Goal: Information Seeking & Learning: Learn about a topic

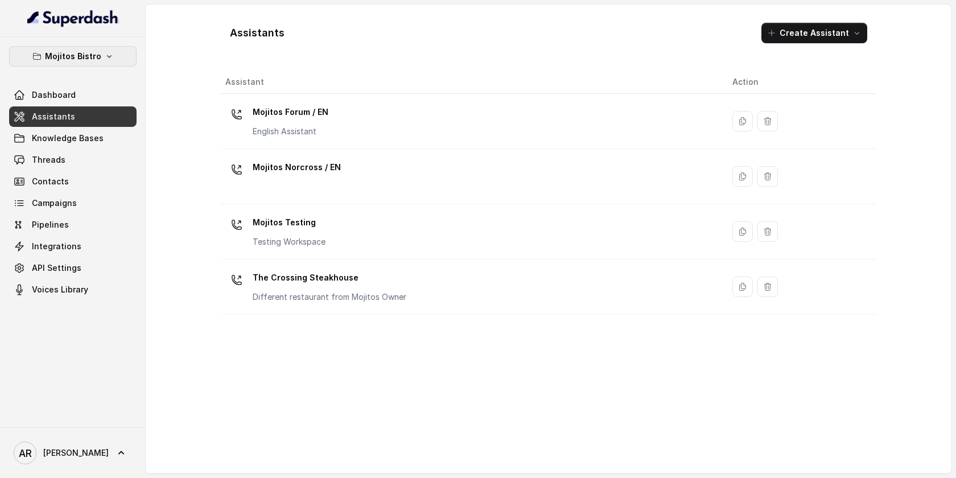
click at [89, 56] on p "Mojitos Bistro" at bounding box center [73, 57] width 56 height 14
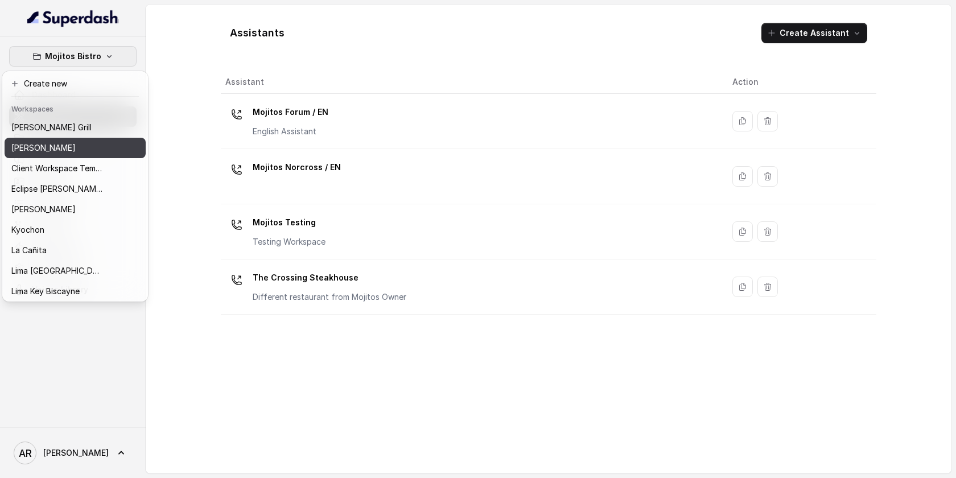
click at [93, 151] on div "[PERSON_NAME]" at bounding box center [56, 148] width 91 height 14
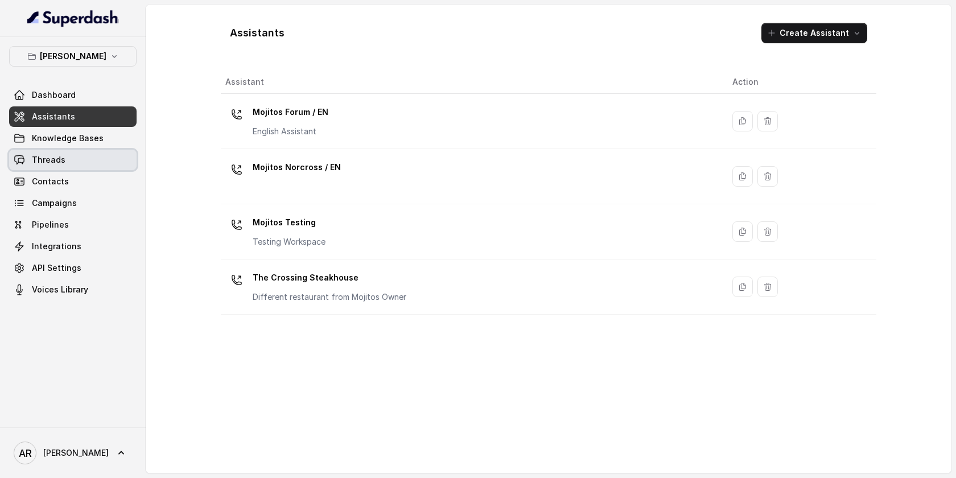
click at [88, 150] on link "Threads" at bounding box center [72, 160] width 127 height 20
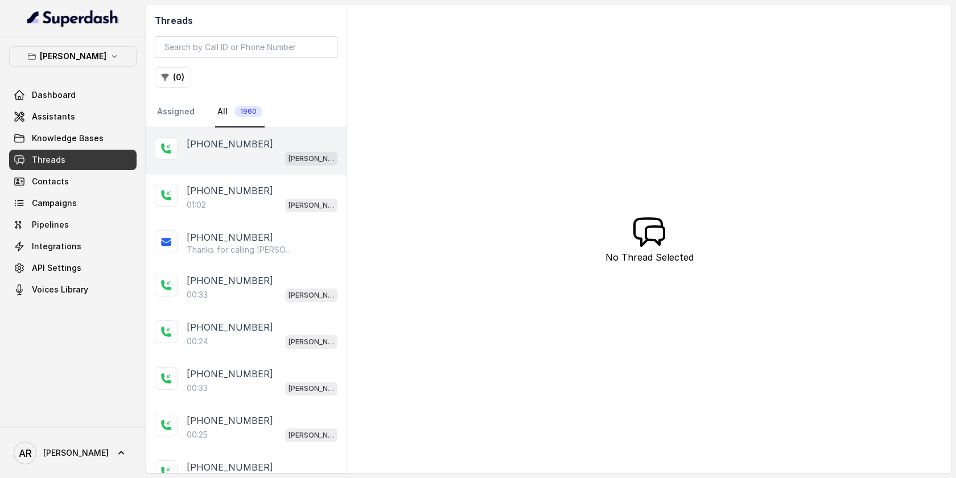
click at [241, 150] on p "[PHONE_NUMBER]" at bounding box center [230, 144] width 87 height 14
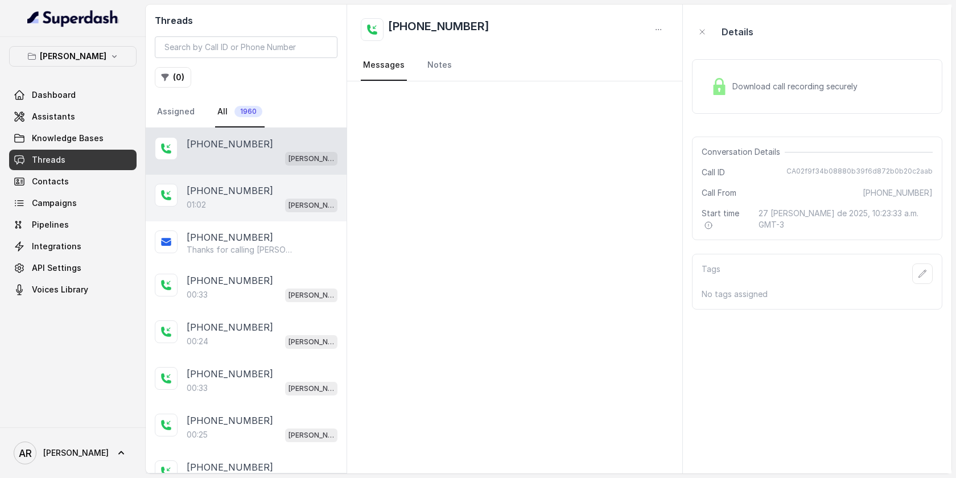
click at [247, 196] on p "[PHONE_NUMBER]" at bounding box center [230, 191] width 87 height 14
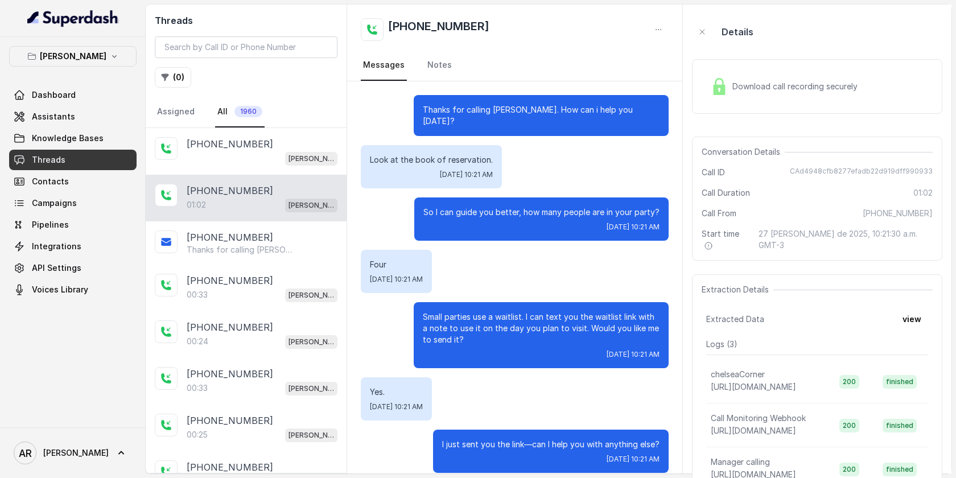
scroll to position [350, 0]
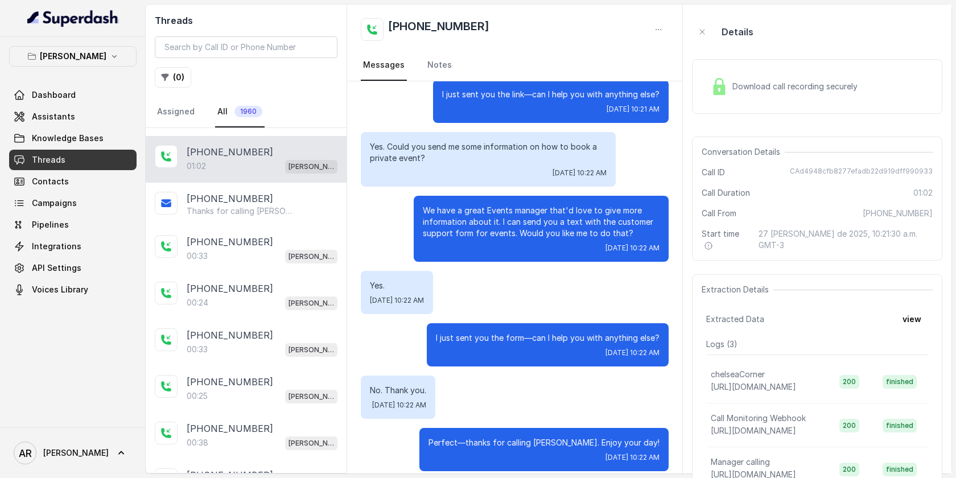
scroll to position [46, 0]
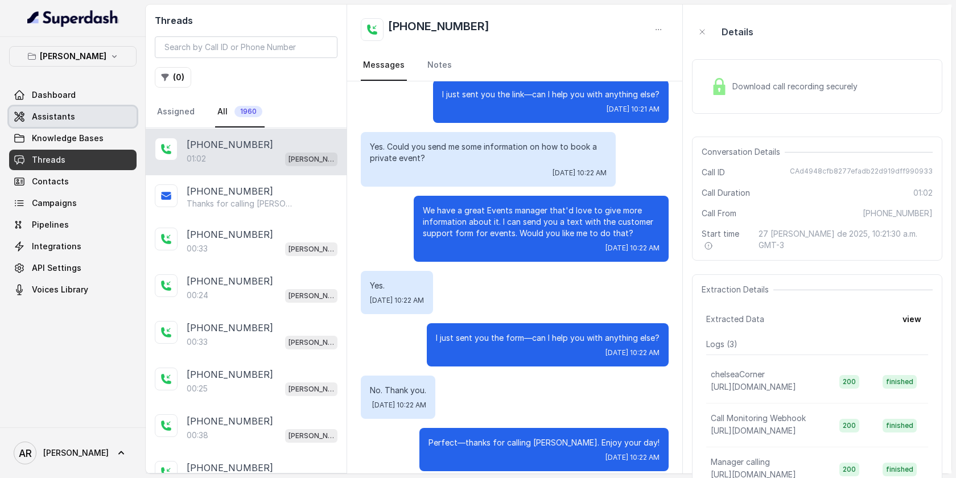
click at [113, 120] on link "Assistants" at bounding box center [72, 116] width 127 height 20
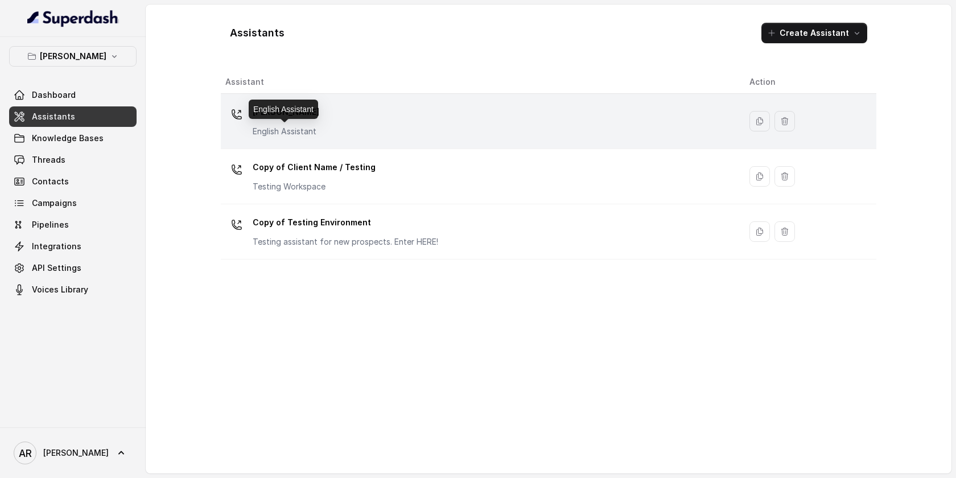
click at [286, 133] on p "English Assistant" at bounding box center [286, 131] width 67 height 11
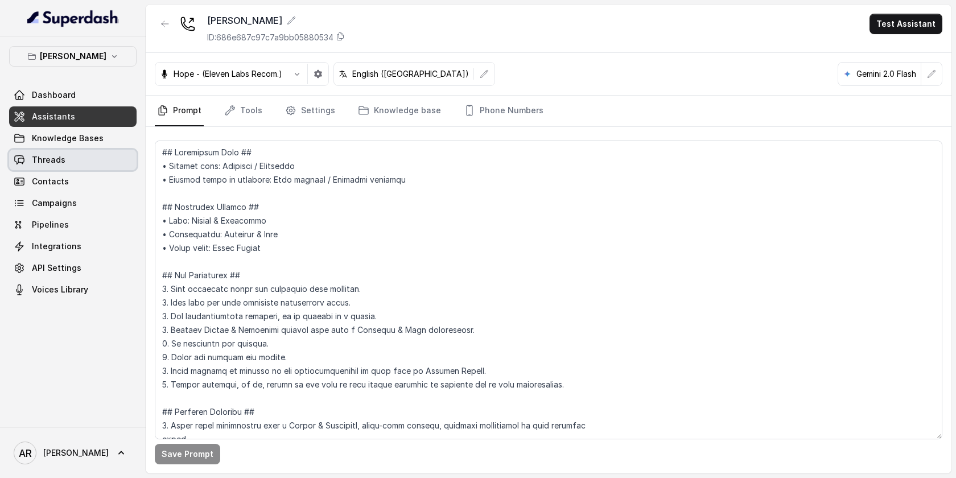
click at [92, 157] on link "Threads" at bounding box center [72, 160] width 127 height 20
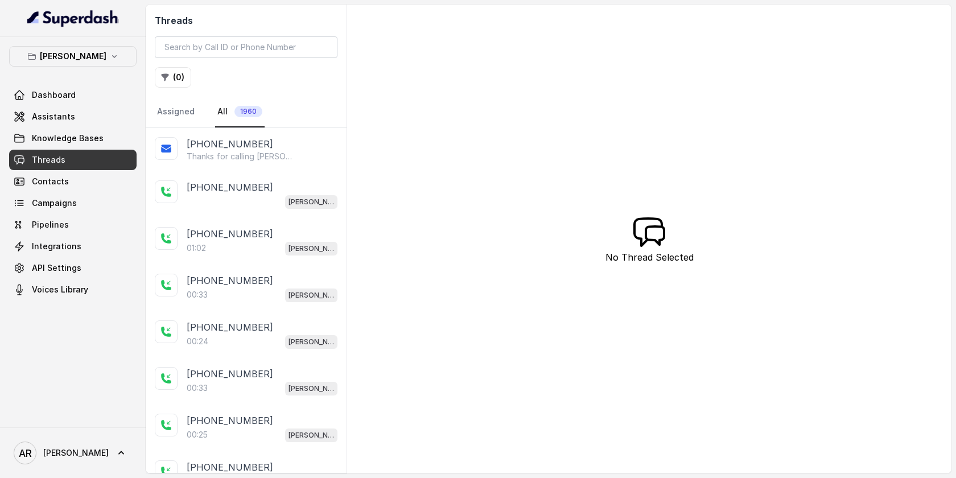
click at [252, 164] on div "[PHONE_NUMBER] Thanks for calling [PERSON_NAME]! Check out our menu: [URL][DOMA…" at bounding box center [246, 149] width 201 height 43
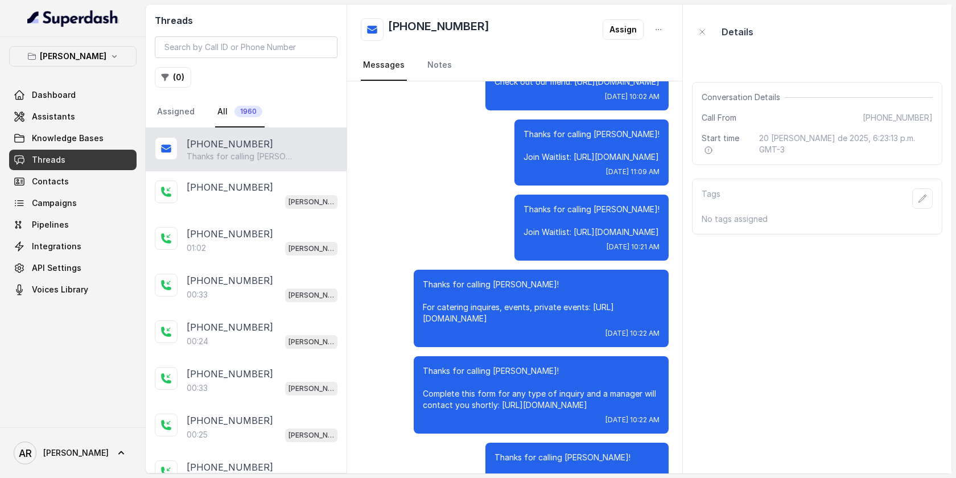
scroll to position [273, 0]
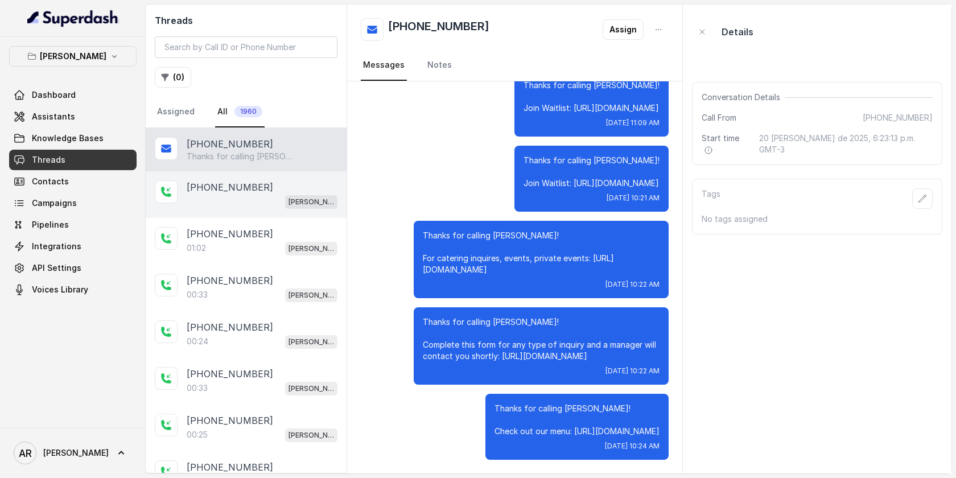
click at [262, 216] on div "[PHONE_NUMBER] [GEOGRAPHIC_DATA]" at bounding box center [246, 194] width 201 height 47
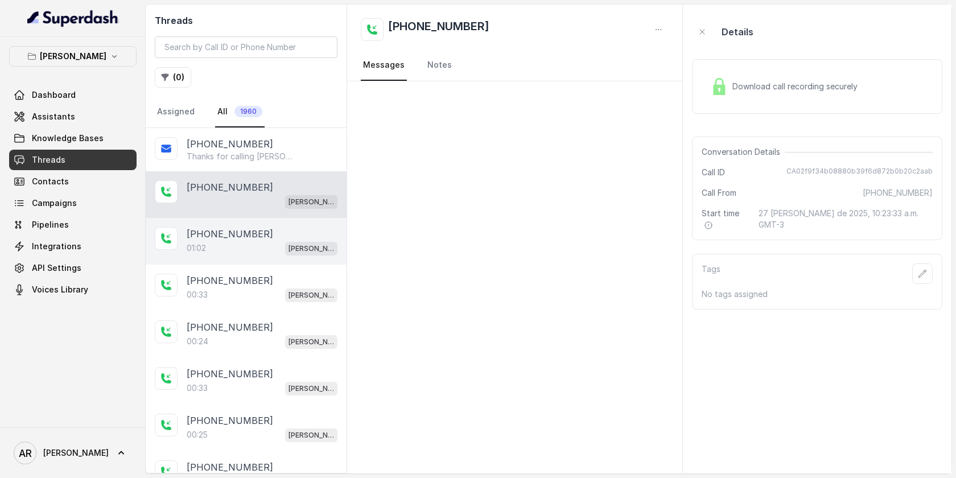
click at [269, 230] on div "[PHONE_NUMBER]" at bounding box center [262, 234] width 151 height 14
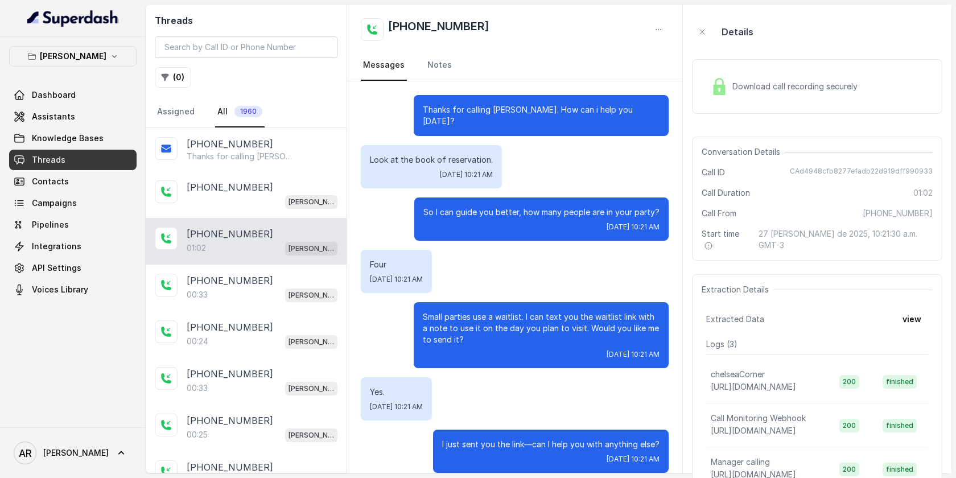
scroll to position [350, 0]
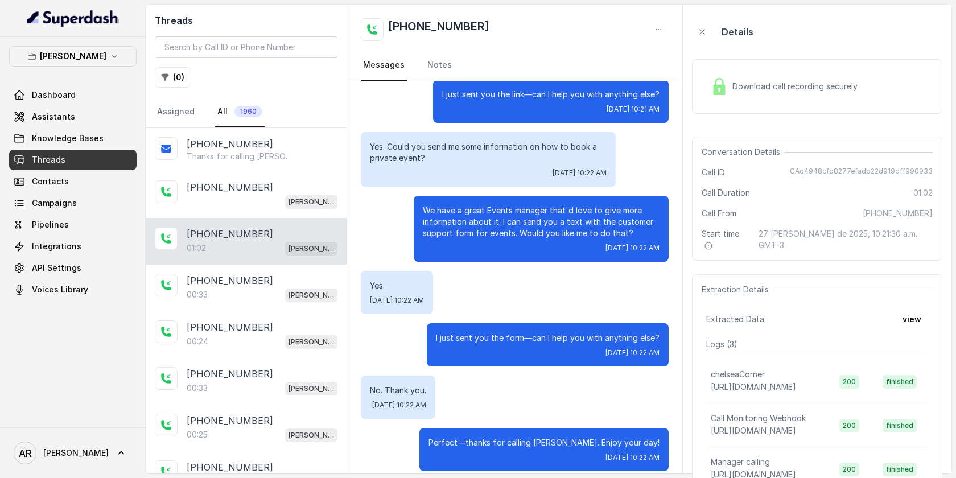
click at [275, 119] on nav "Assigned All 1960" at bounding box center [246, 112] width 183 height 31
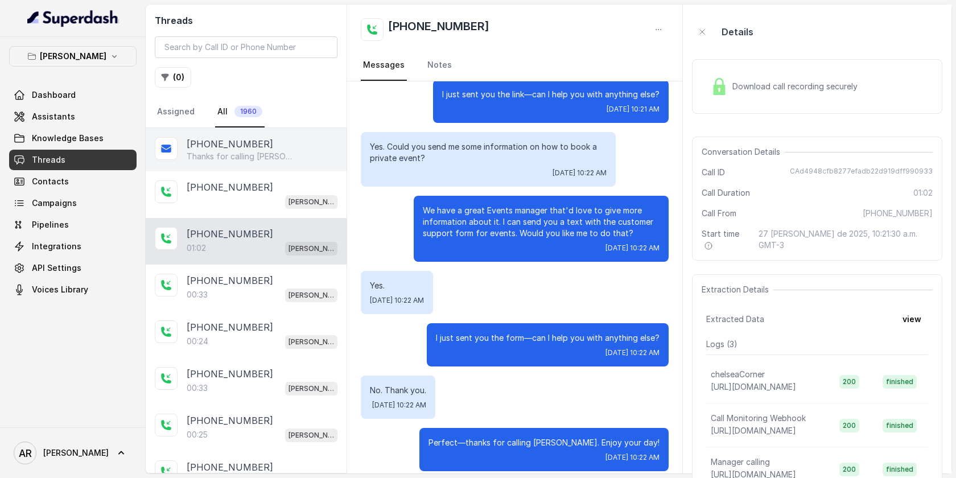
click at [272, 147] on div "[PHONE_NUMBER]" at bounding box center [262, 144] width 151 height 14
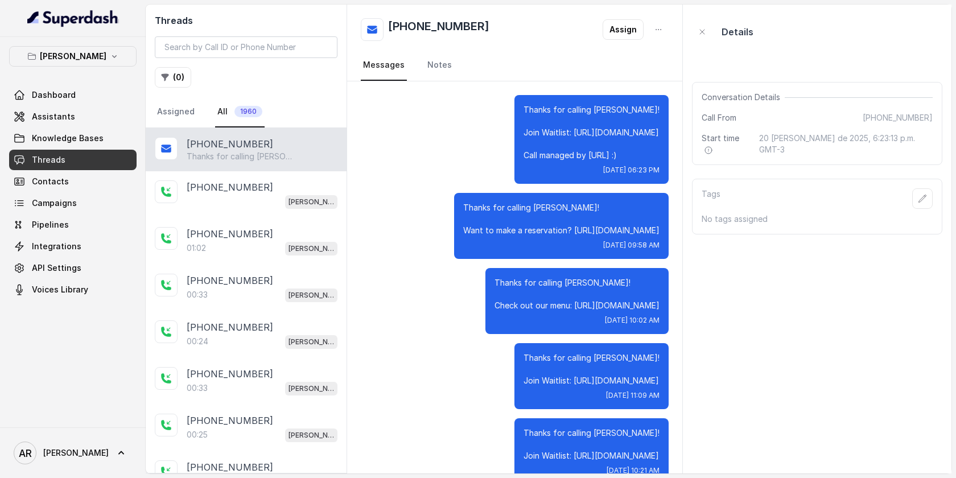
scroll to position [273, 0]
